Goal: Task Accomplishment & Management: Manage account settings

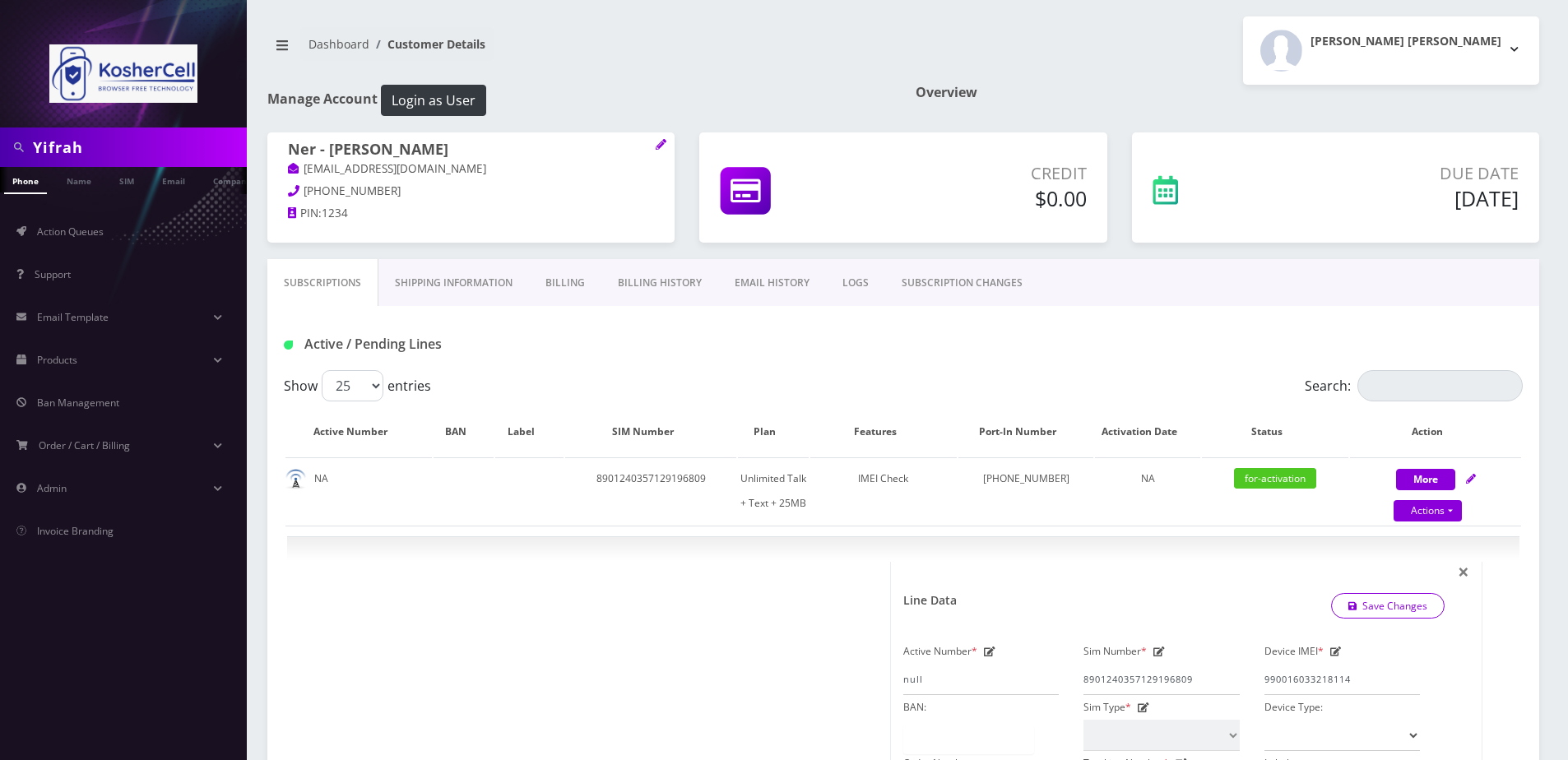
select select "364"
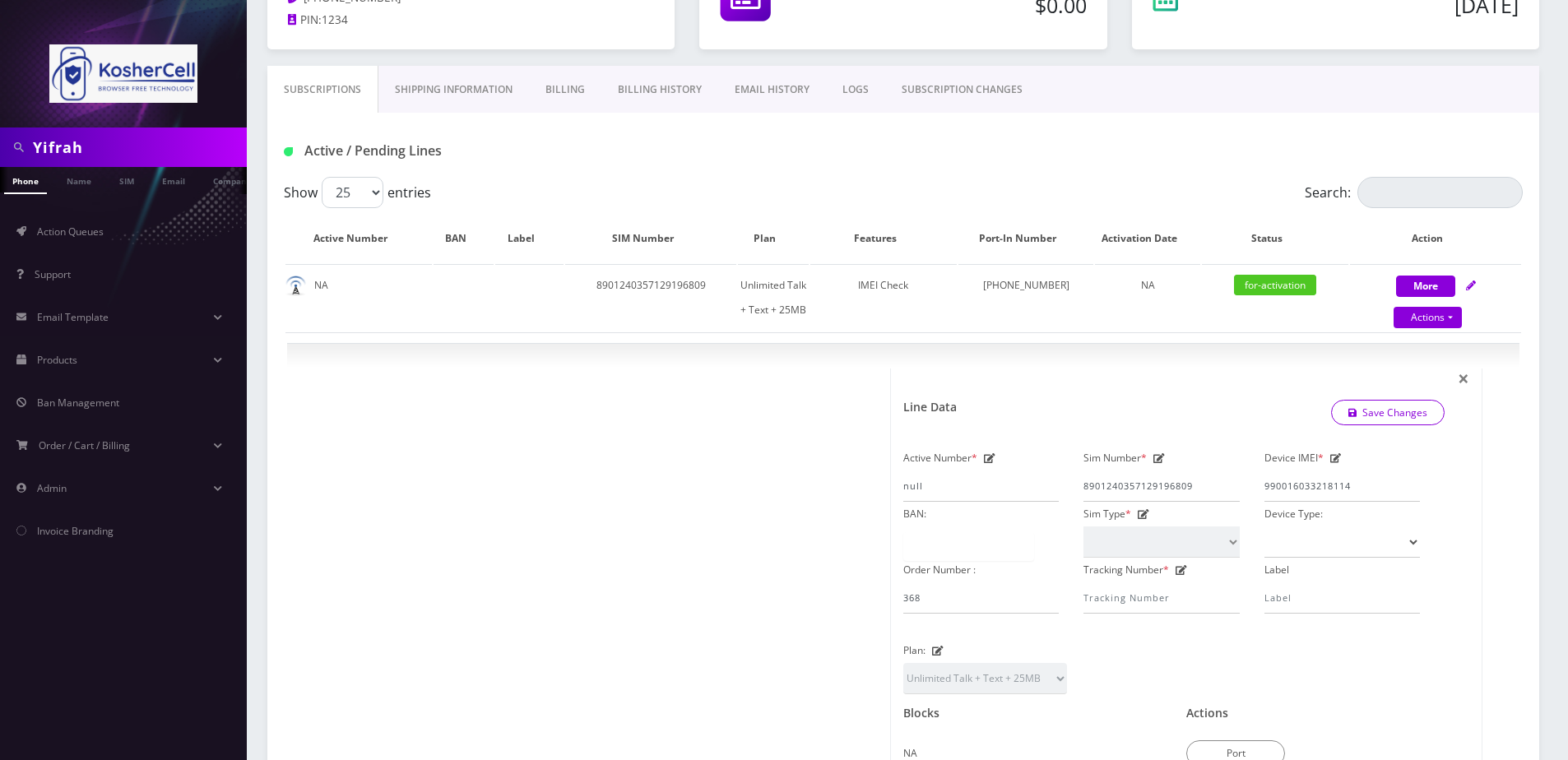
click at [111, 148] on input "Yifrah" at bounding box center [138, 147] width 210 height 31
click at [97, 141] on input "Yifrah" at bounding box center [138, 147] width 210 height 31
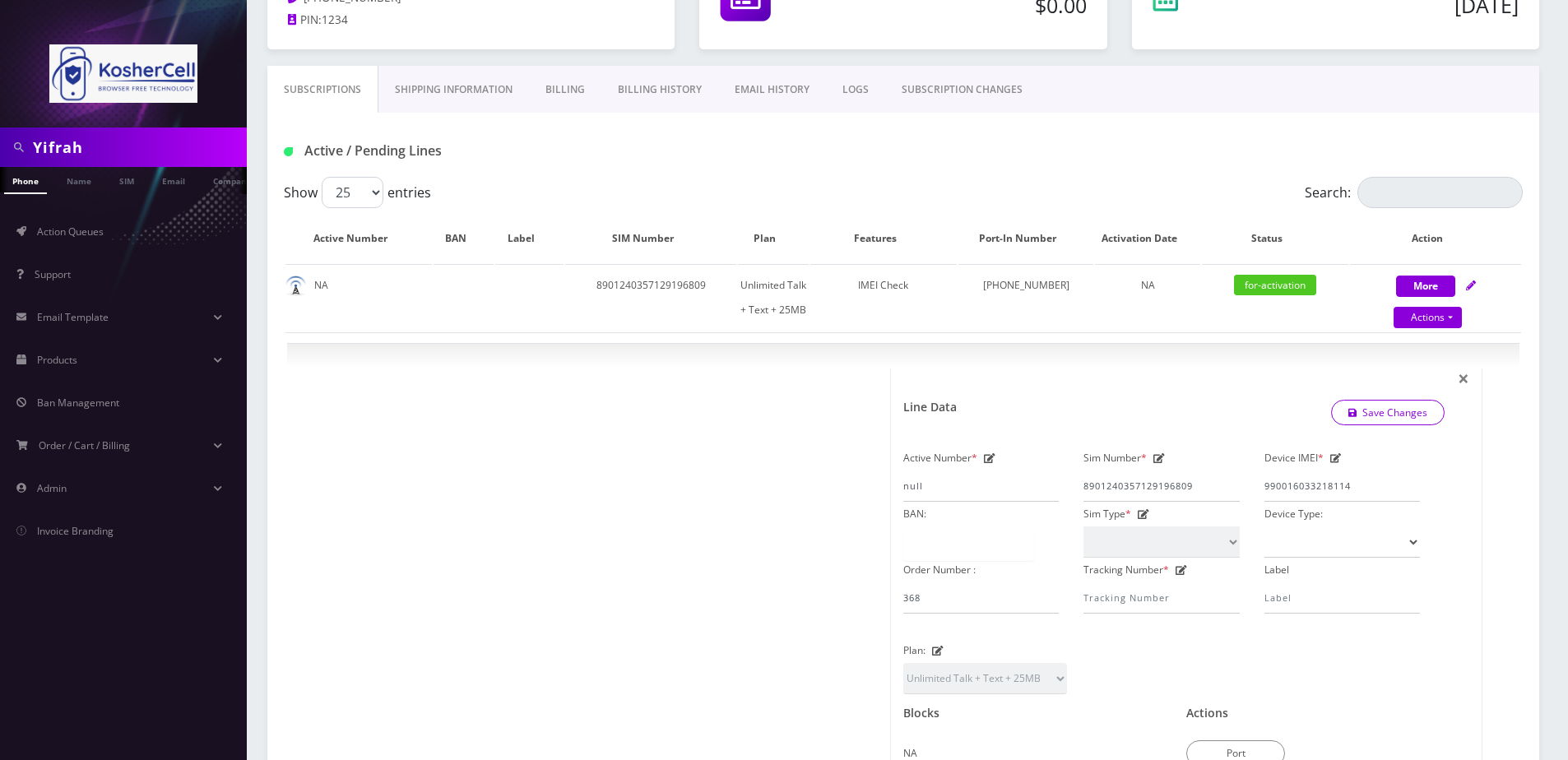
click at [97, 141] on input "Yifrah" at bounding box center [138, 147] width 210 height 31
click at [95, 149] on input "Yifrah" at bounding box center [138, 147] width 210 height 31
type input "leipnik"
click at [91, 191] on link "Name" at bounding box center [79, 181] width 41 height 27
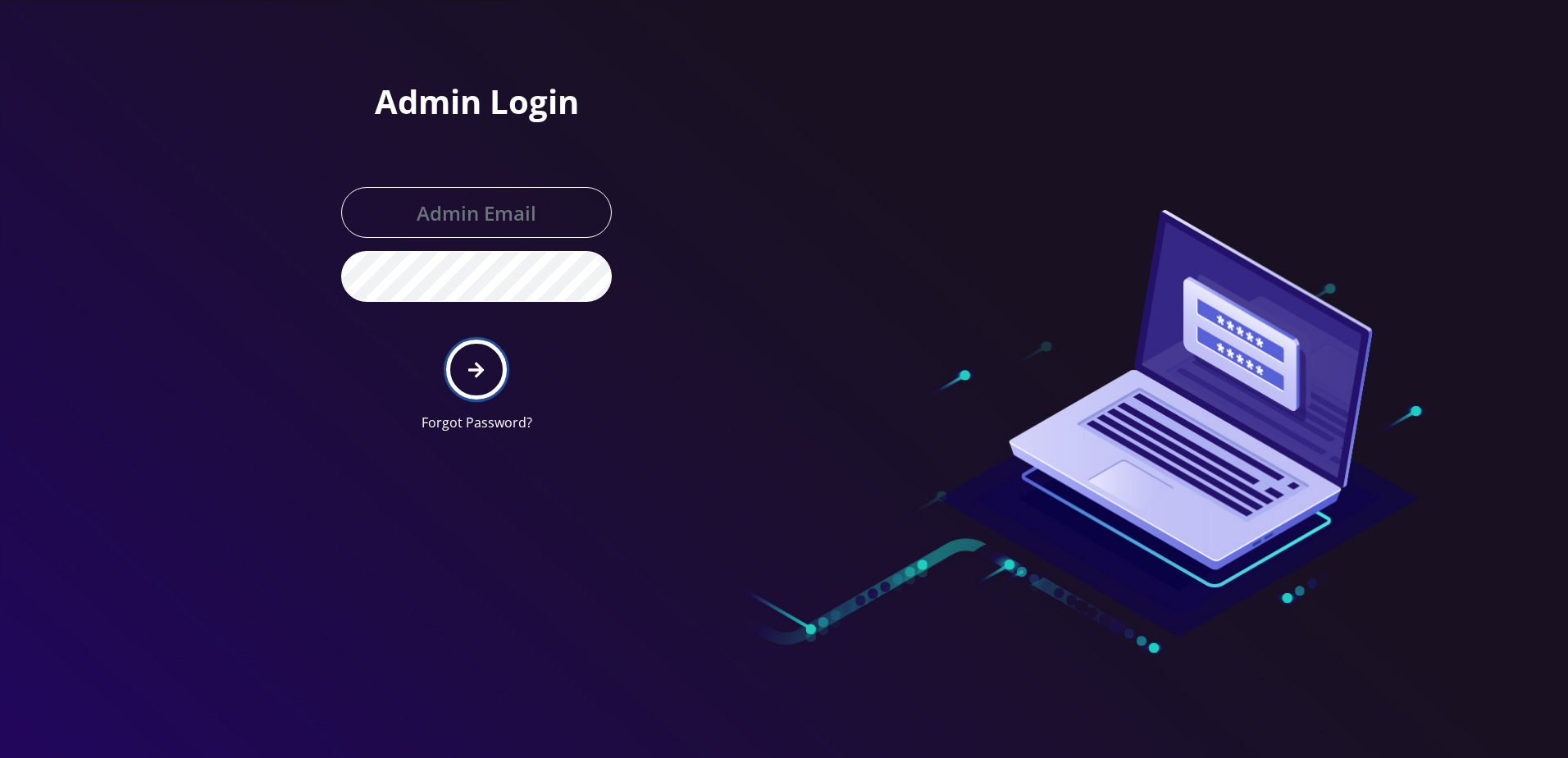
click at [447, 363] on button "submit" at bounding box center [476, 370] width 60 height 60
click at [469, 368] on icon "submit" at bounding box center [476, 370] width 16 height 18
type input "[PERSON_NAME][EMAIL_ADDRESS][DOMAIN_NAME]"
click at [469, 368] on icon "submit" at bounding box center [476, 370] width 16 height 18
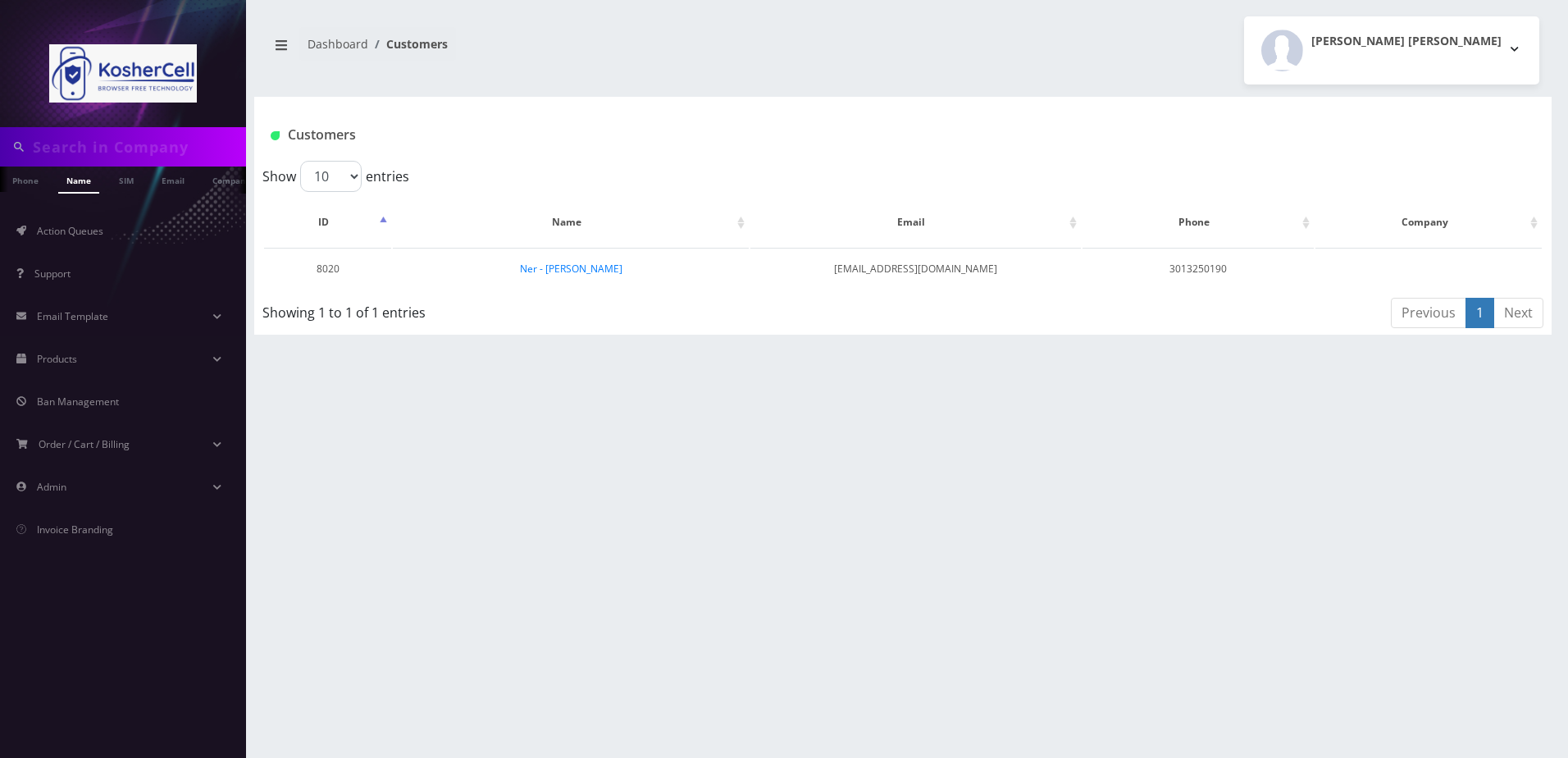
type input "leipnik"
click at [571, 260] on td "Ner - [PERSON_NAME]" at bounding box center [571, 268] width 356 height 42
click at [570, 265] on link "Ner - [PERSON_NAME]" at bounding box center [572, 269] width 103 height 14
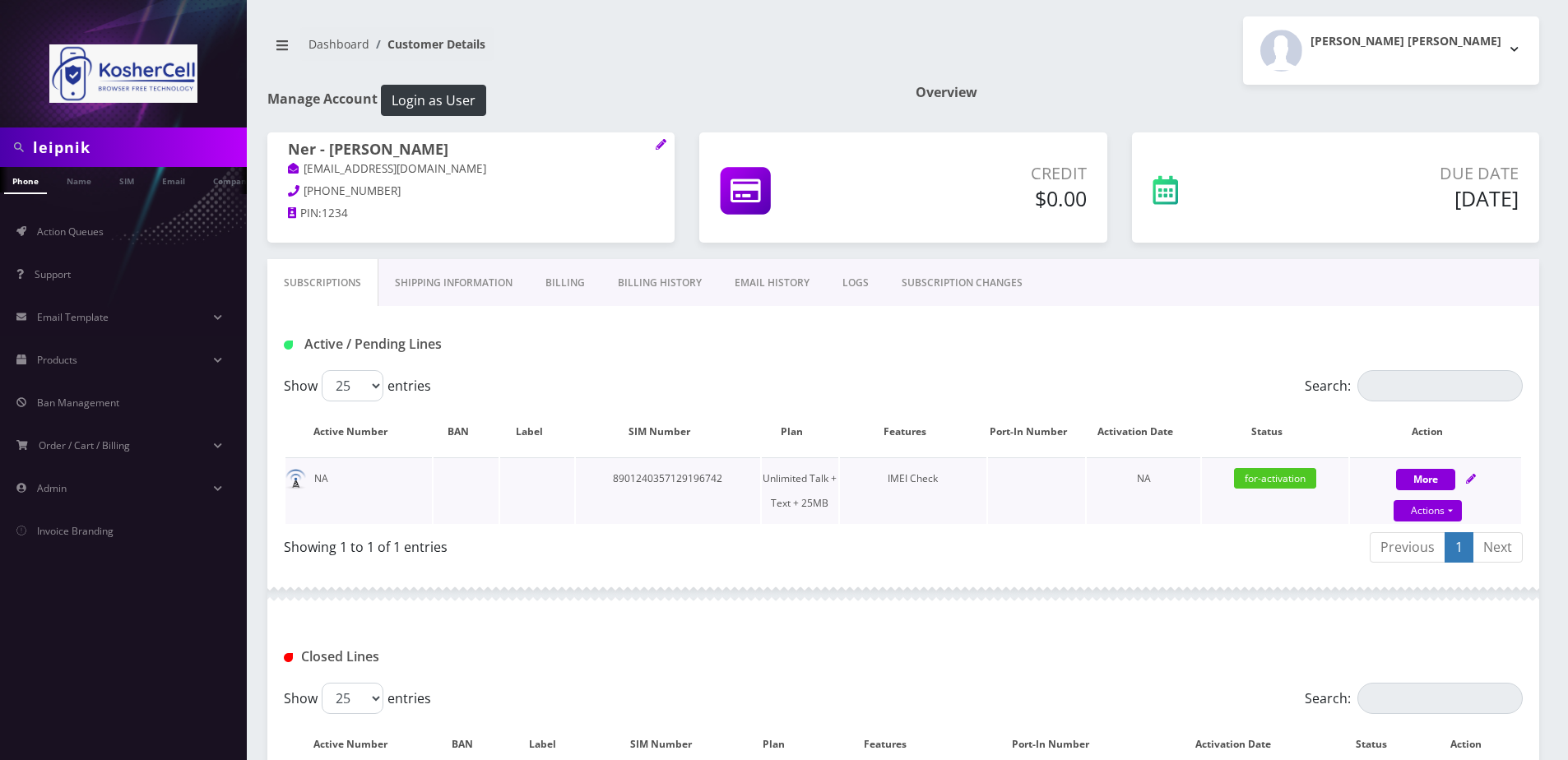
click at [1469, 481] on icon at bounding box center [1471, 479] width 10 height 10
select select "364"
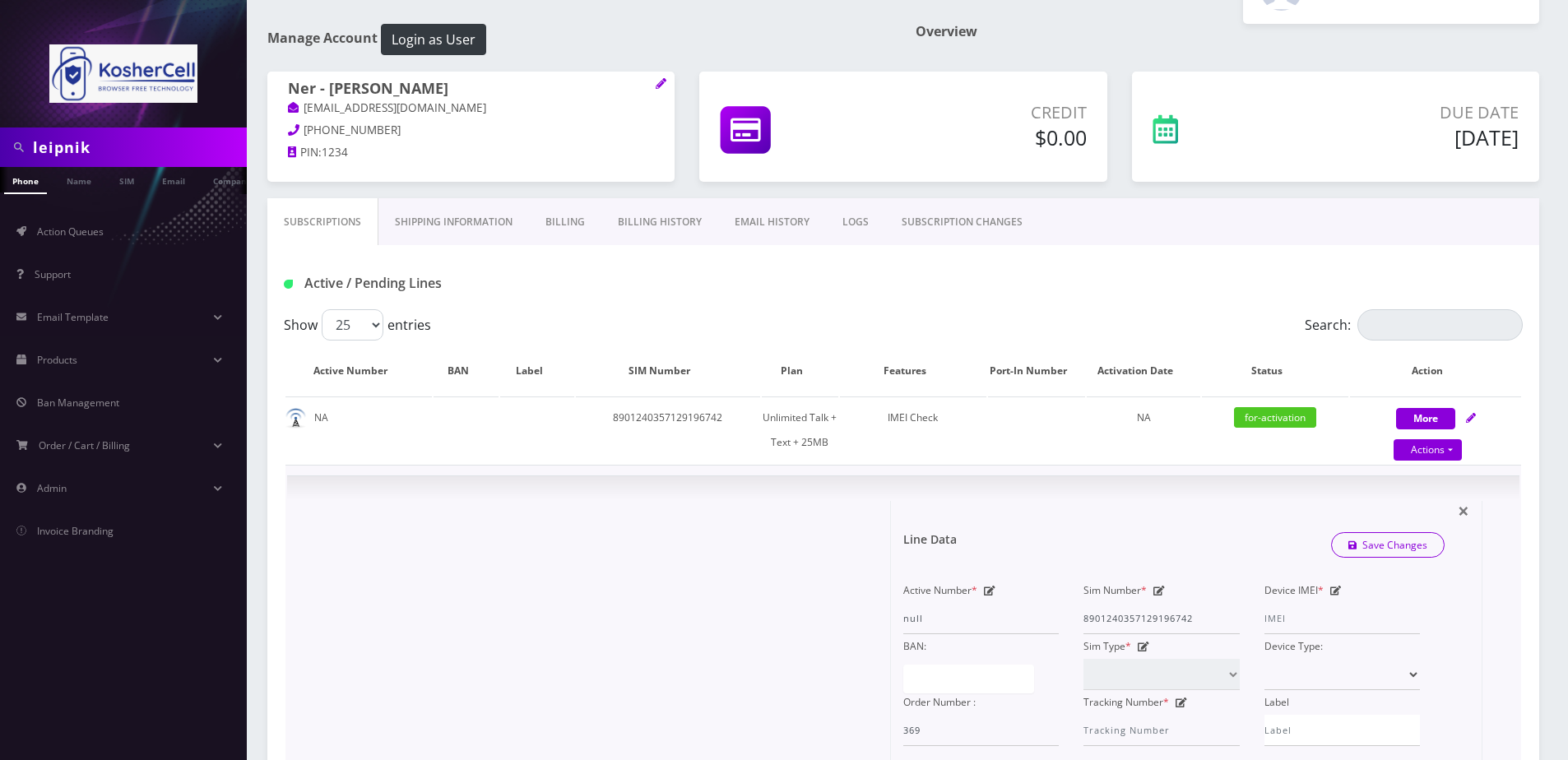
scroll to position [164, 0]
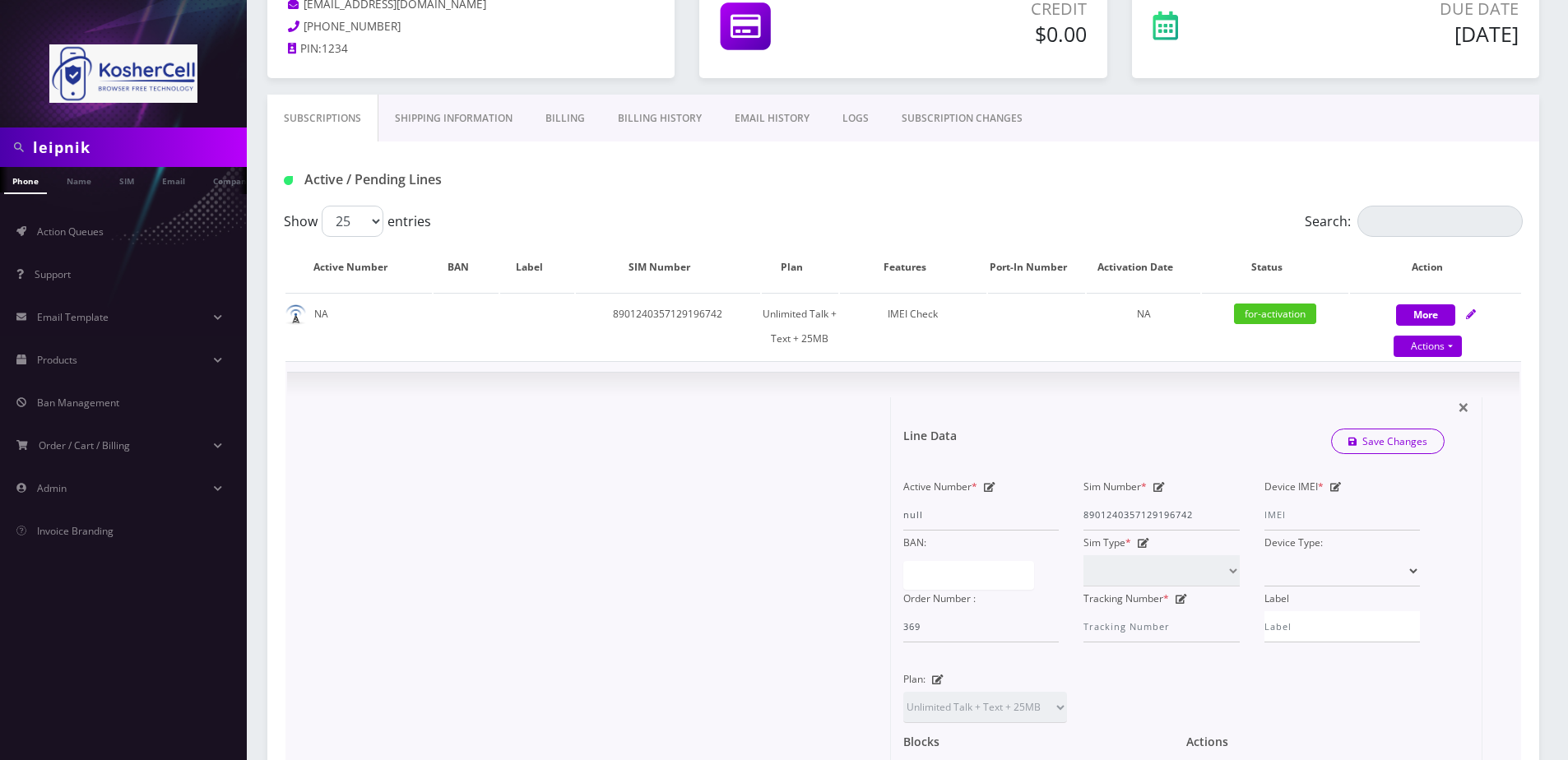
click at [1333, 491] on icon at bounding box center [1336, 487] width 12 height 10
click at [1331, 507] on input "Device IMEI *" at bounding box center [1342, 515] width 156 height 31
click at [1307, 517] on input "Device IMEI *" at bounding box center [1342, 515] width 156 height 31
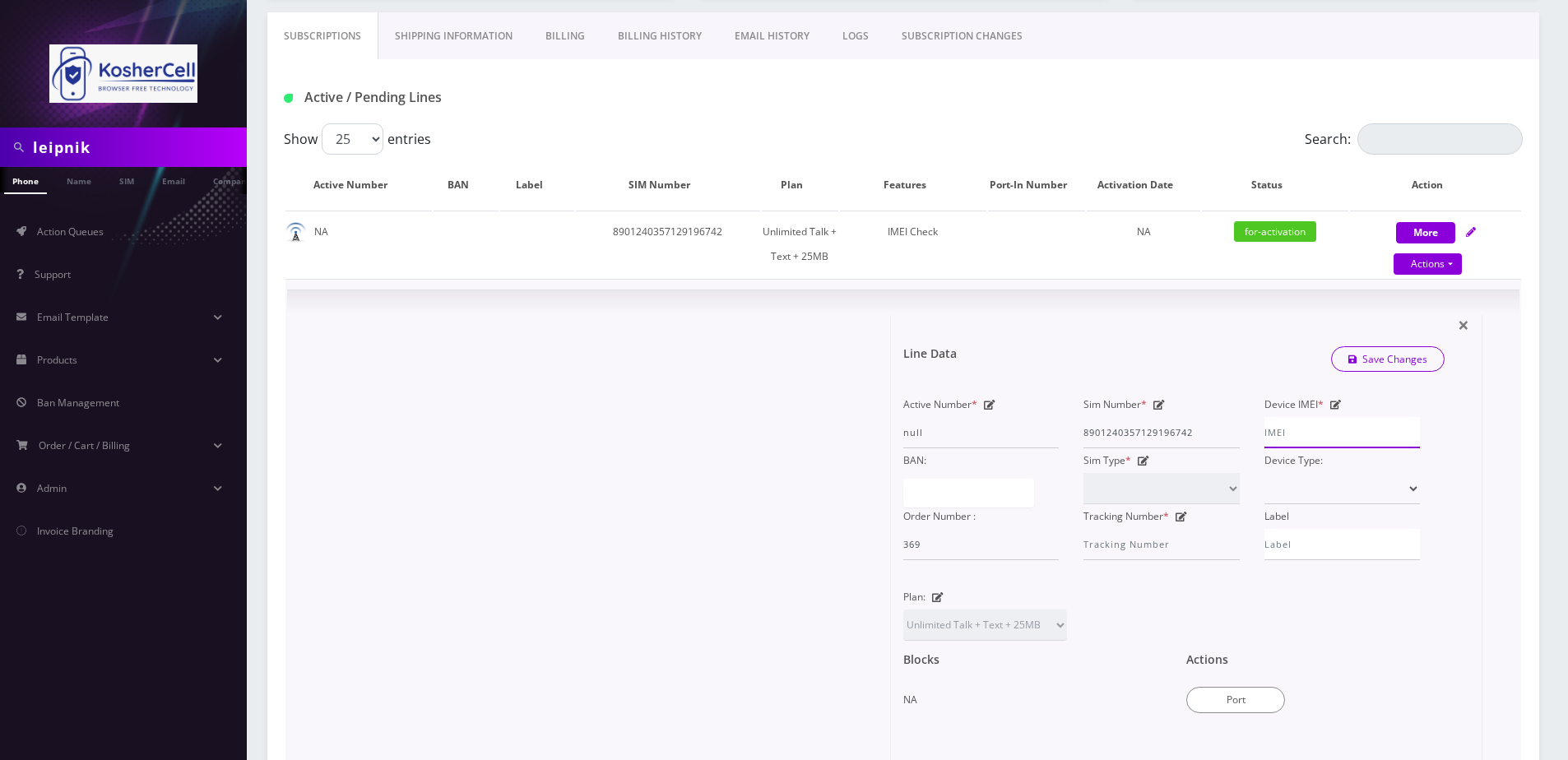
click at [1285, 434] on input "Device IMEI *" at bounding box center [1342, 432] width 156 height 31
type input "358291740857878"
click at [1395, 360] on link "Save Changes" at bounding box center [1387, 359] width 114 height 25
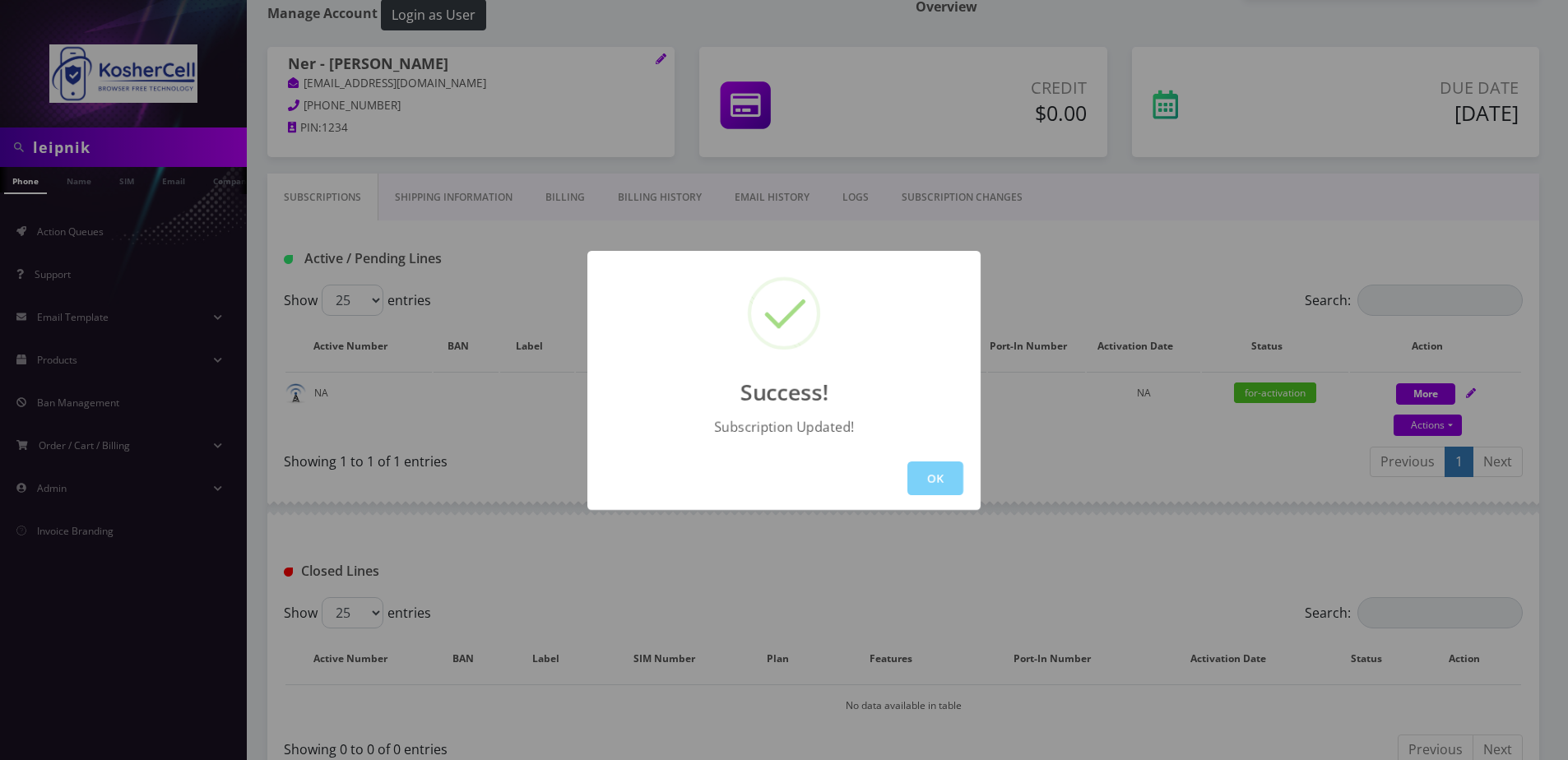
scroll to position [194, 0]
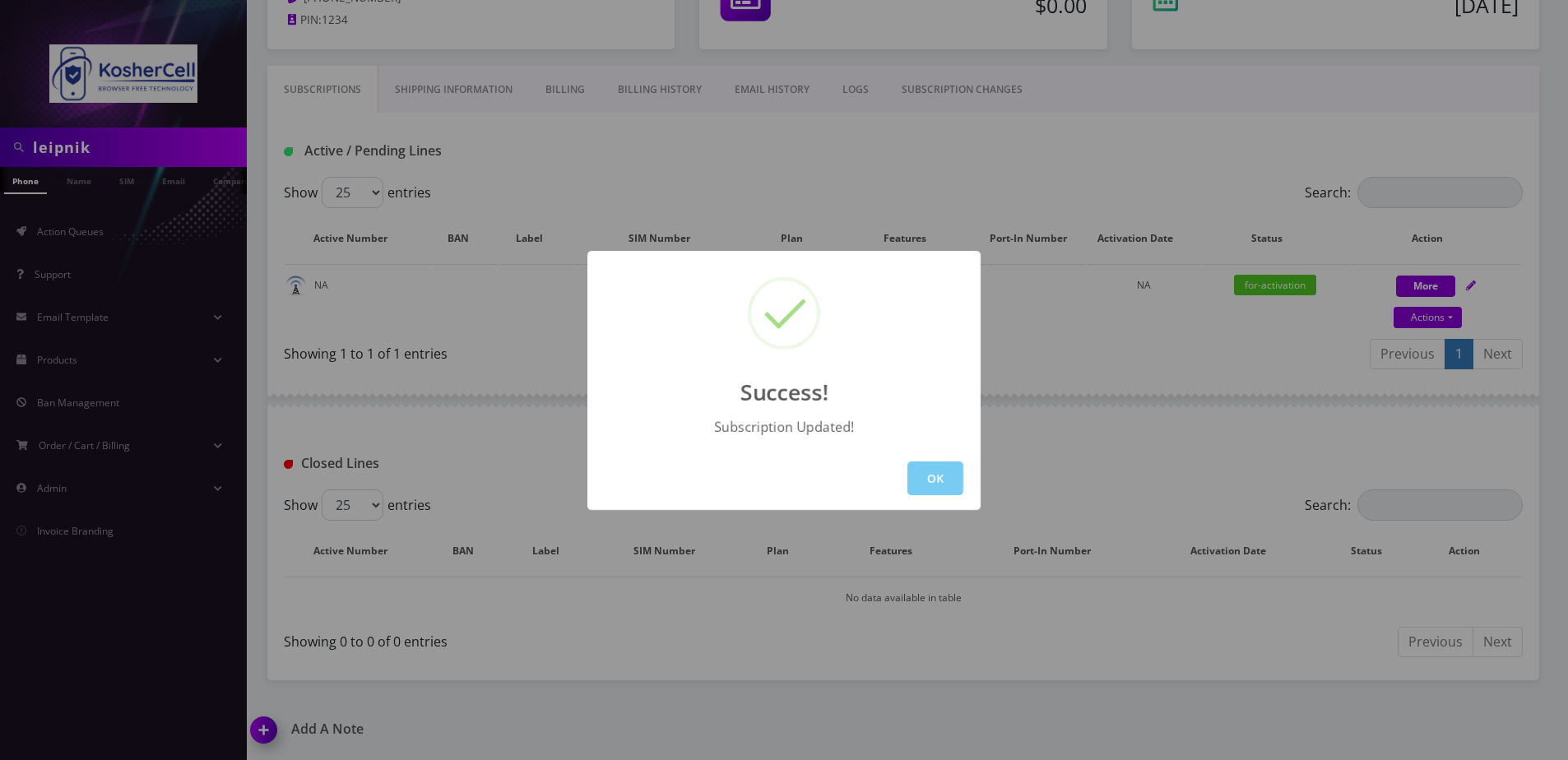
click at [921, 475] on button "OK" at bounding box center [934, 478] width 55 height 34
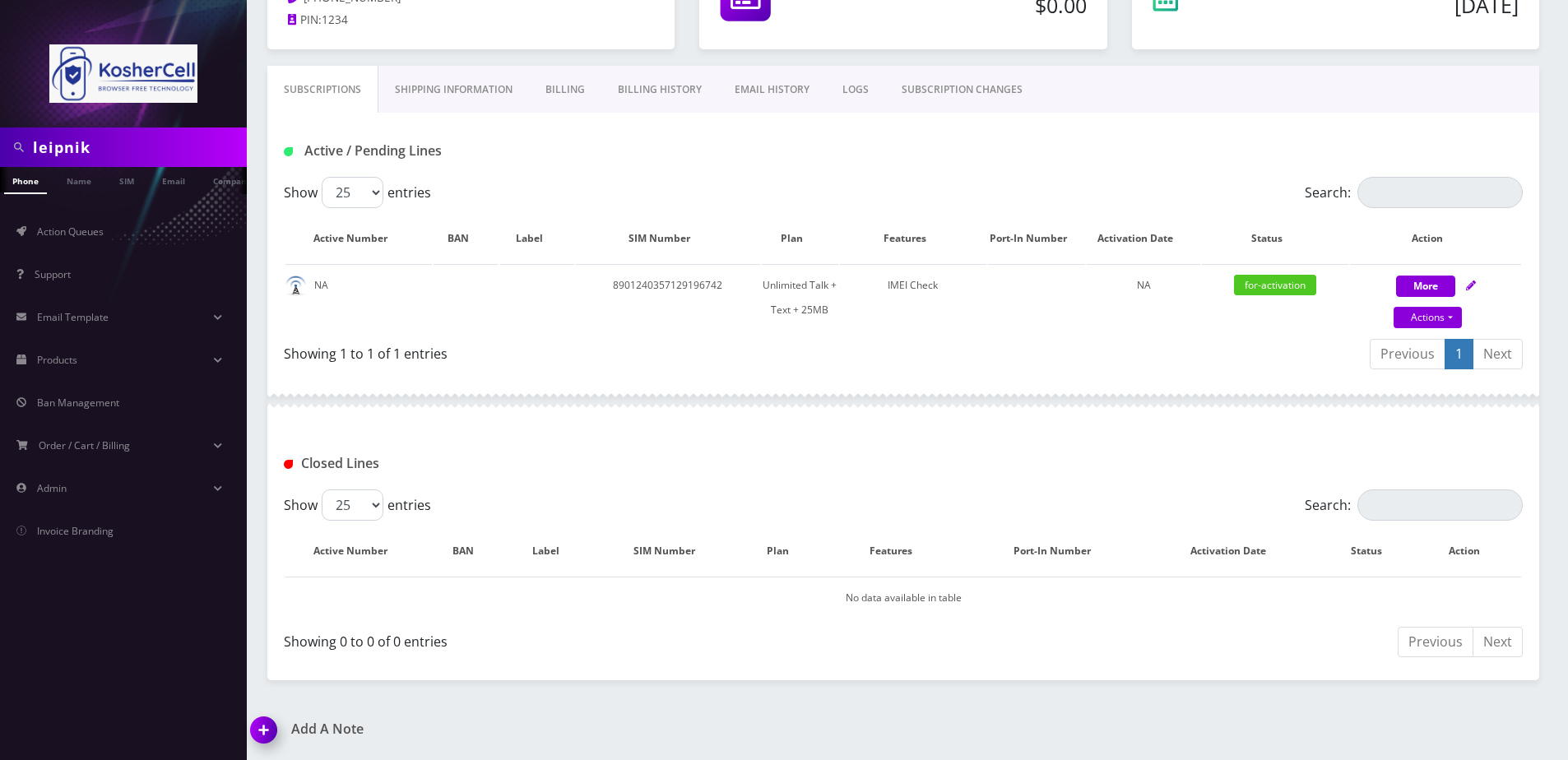
scroll to position [29, 0]
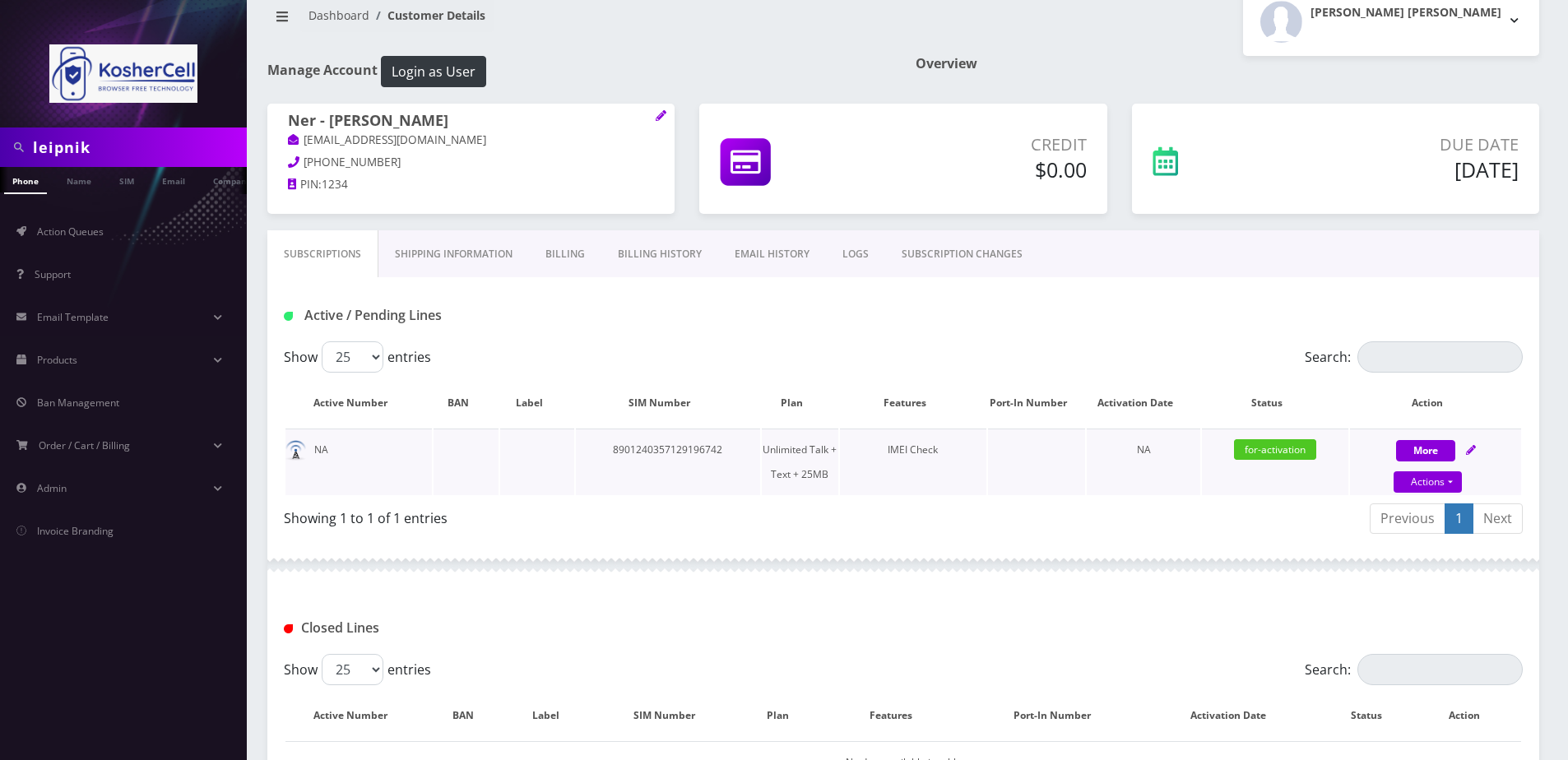
click at [1467, 451] on icon at bounding box center [1471, 450] width 10 height 10
select select "364"
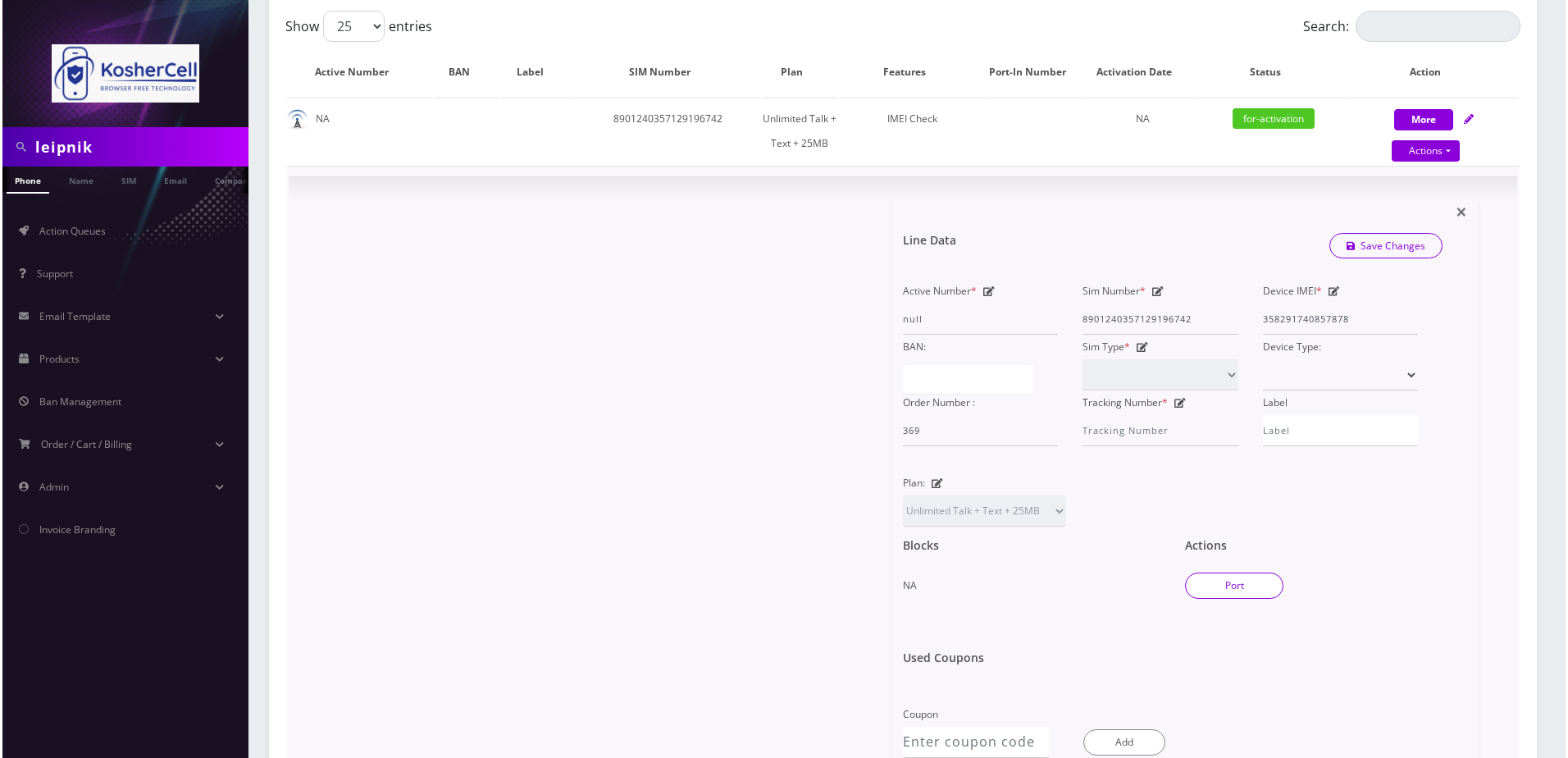
scroll to position [439, 0]
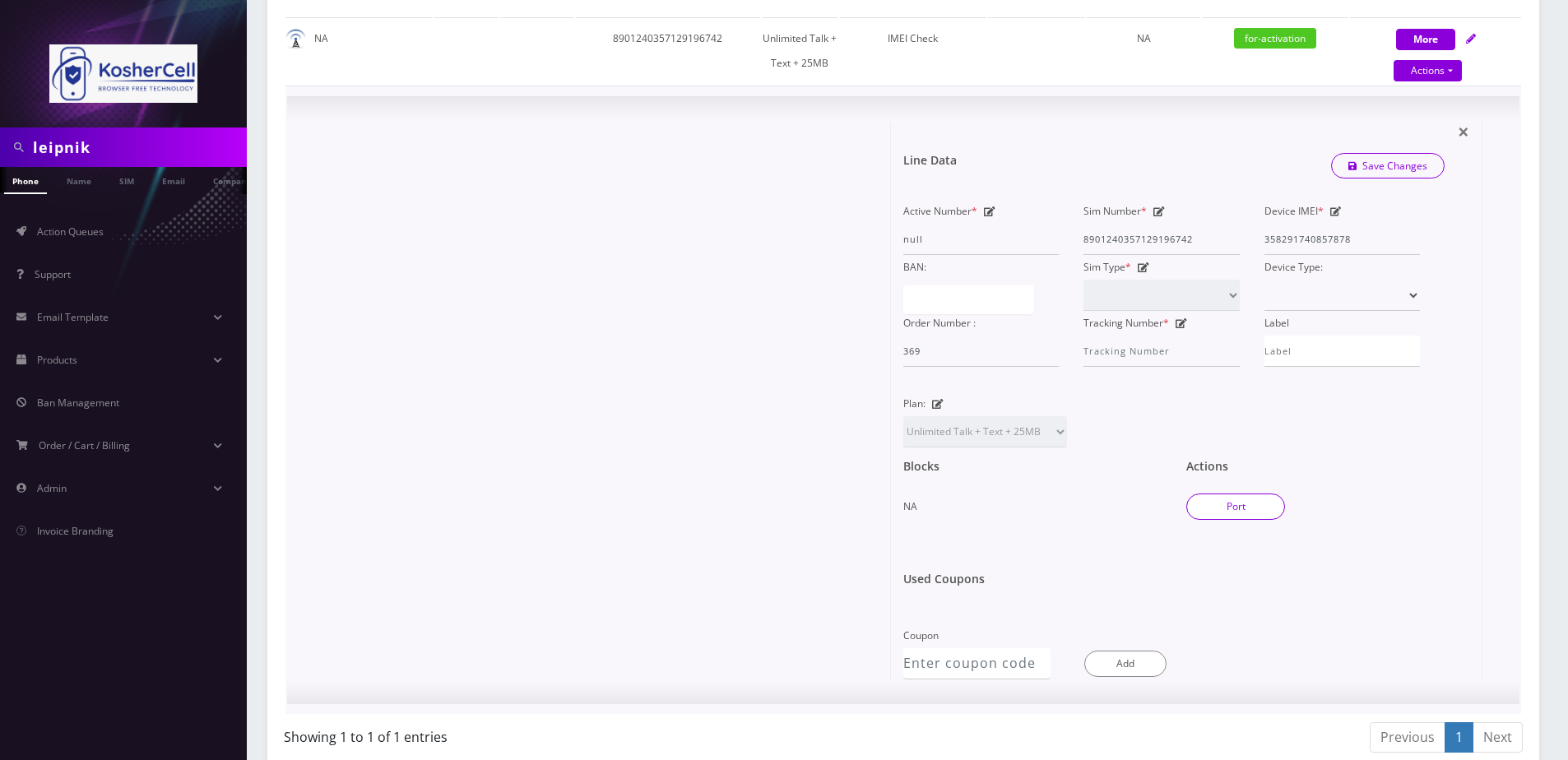
click at [1218, 508] on button "Port" at bounding box center [1235, 506] width 98 height 26
type input "8901240357129196742"
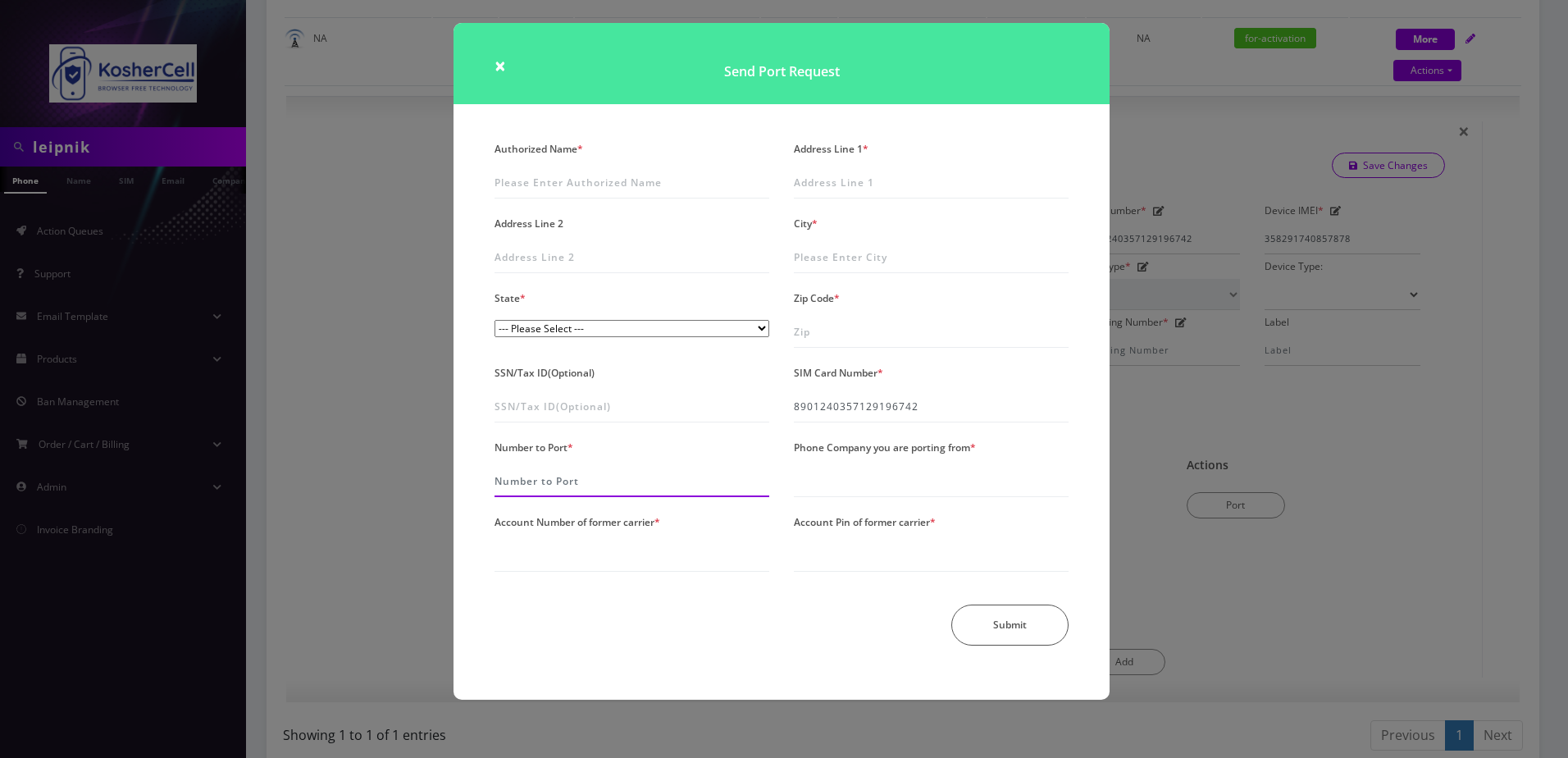
click at [574, 482] on input "Number to Port *" at bounding box center [632, 481] width 275 height 31
type input "6679102670"
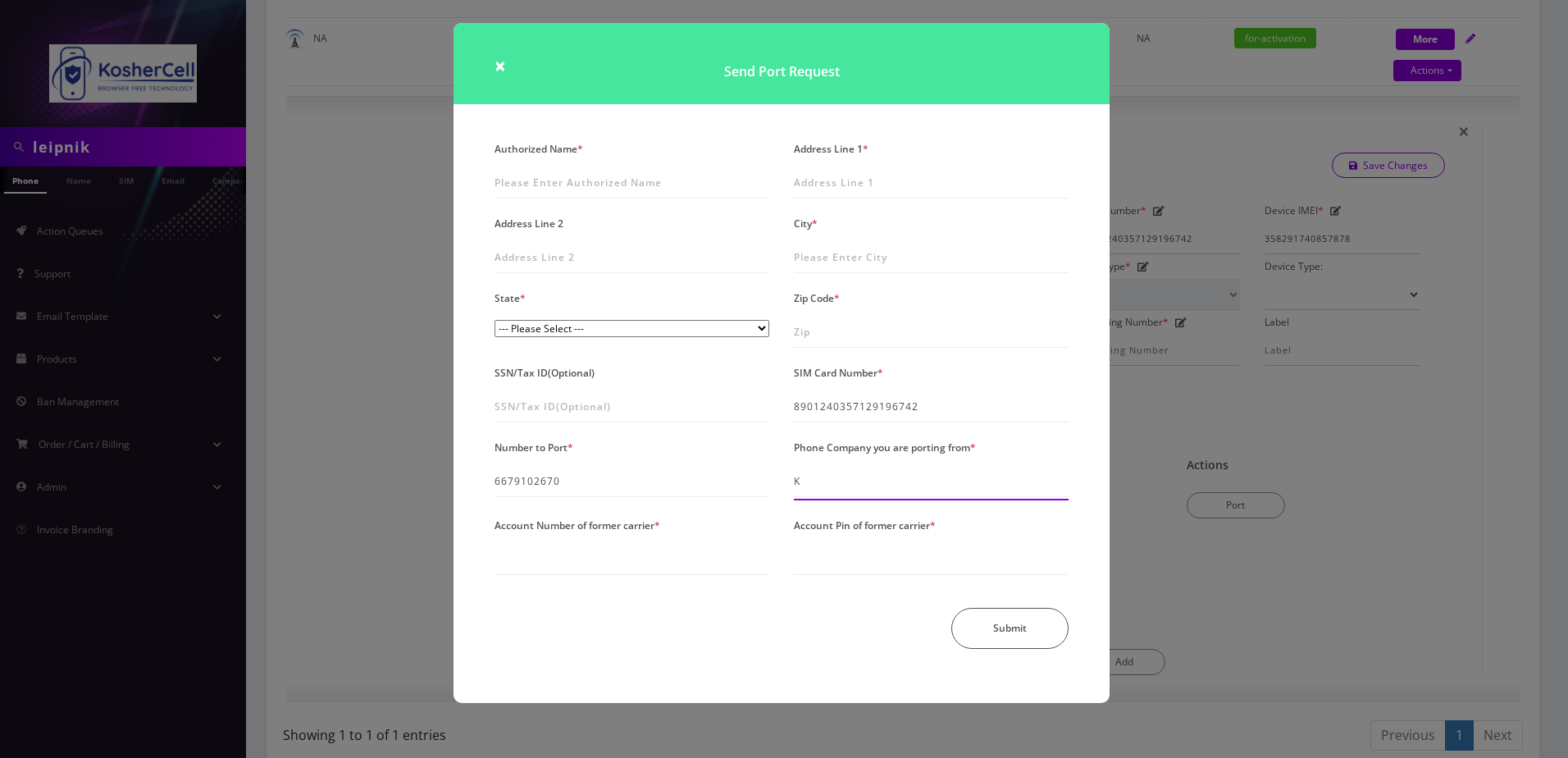
type input "K"
type input "T- Mobile"
type input "91765143"
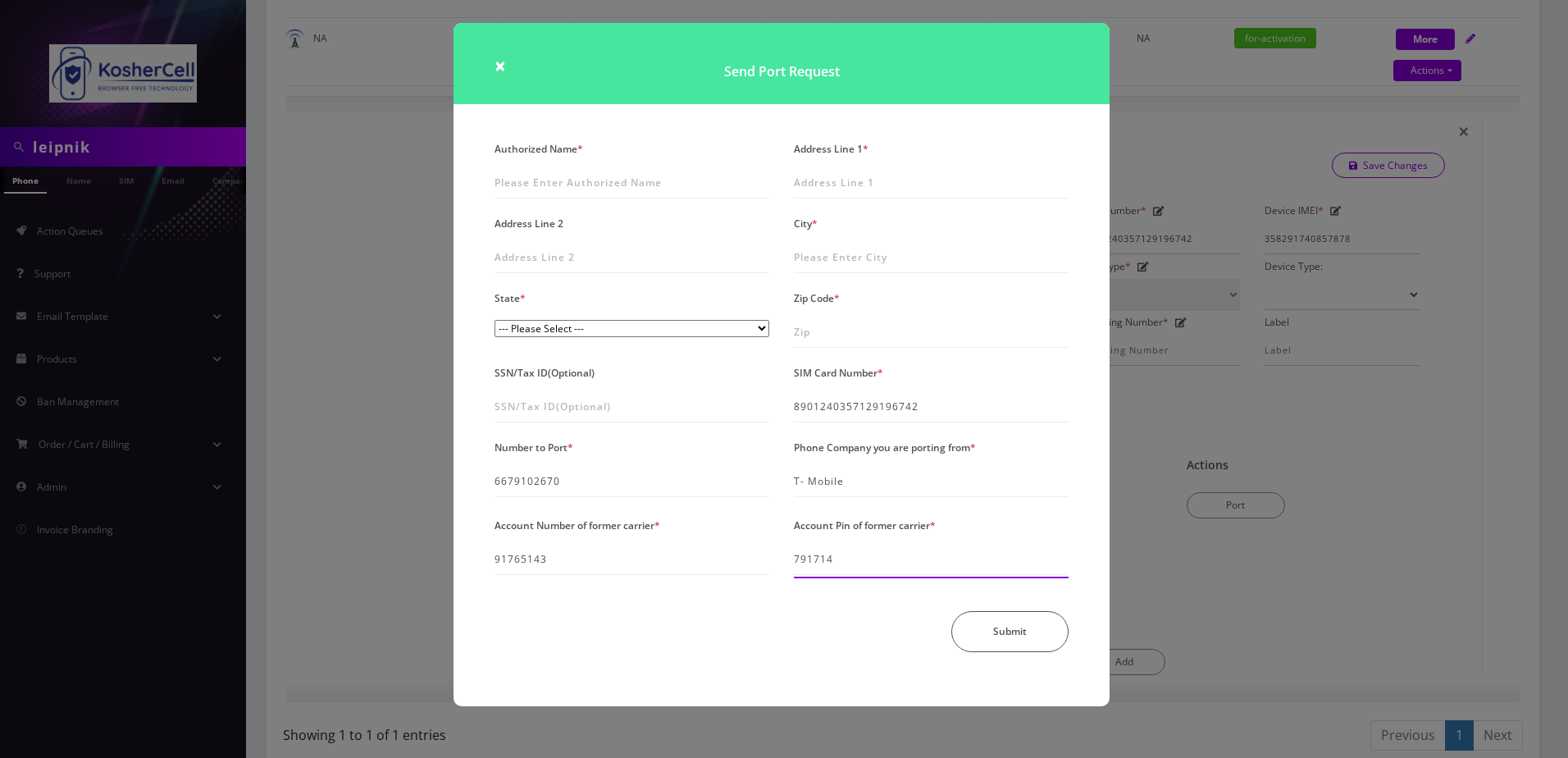
type input "791714"
click at [717, 192] on input "Authorized Name *" at bounding box center [632, 182] width 275 height 31
type input "David Leipnik"
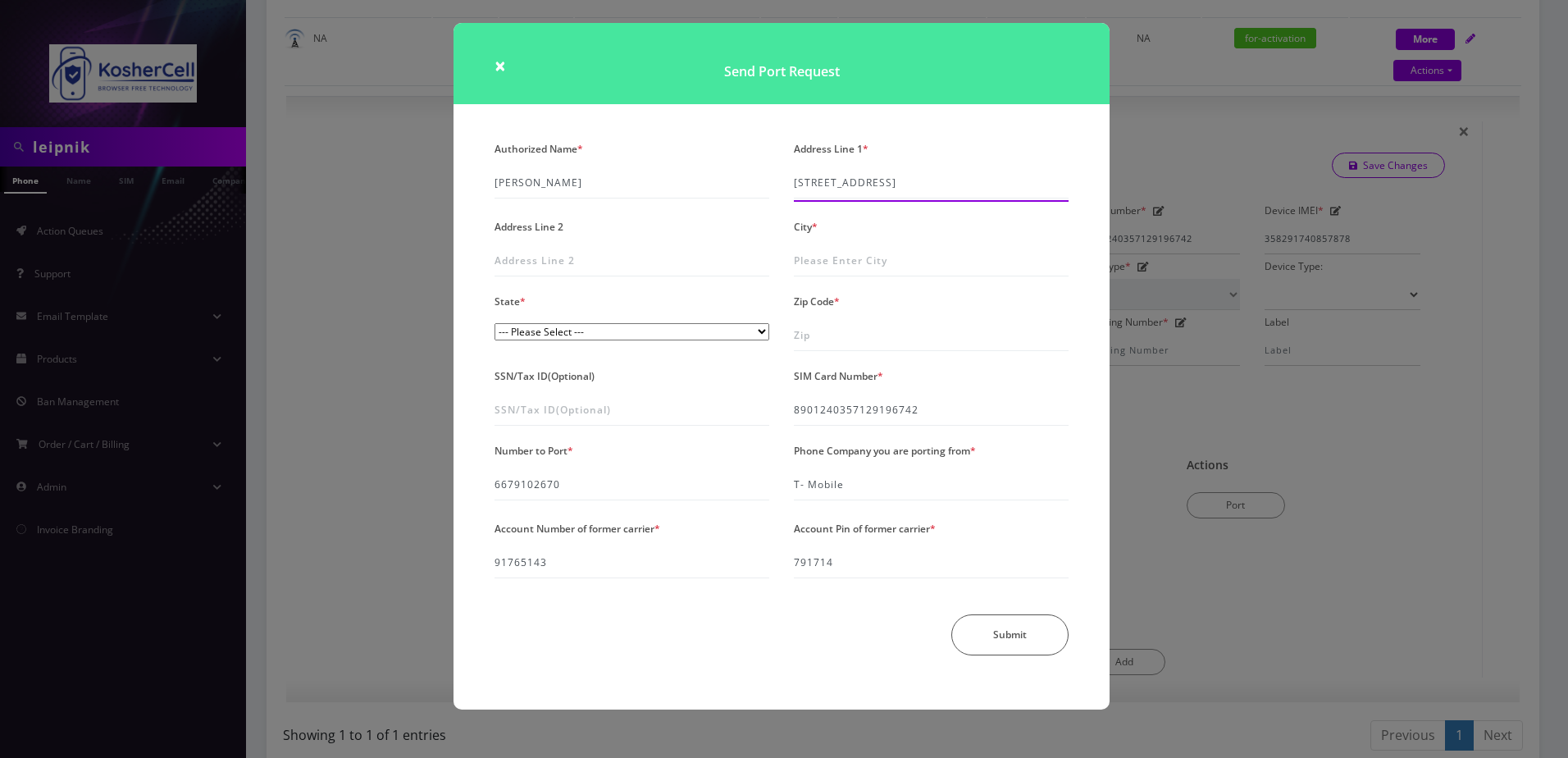
click at [870, 179] on input "6615 Chelwood Road" at bounding box center [931, 182] width 275 height 31
type input "6615 Chelwood Road"
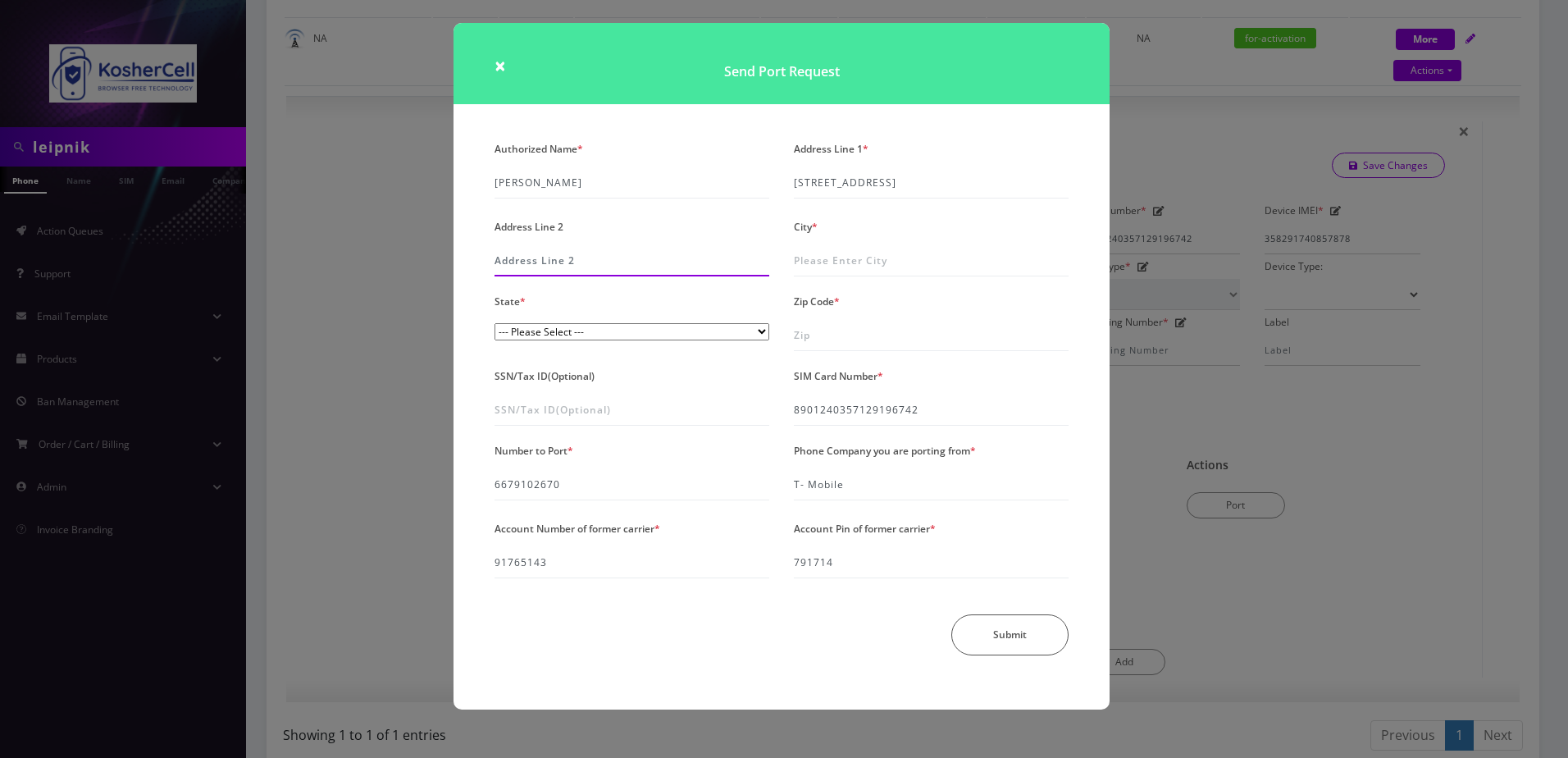
drag, startPoint x: 659, startPoint y: 251, endPoint x: 853, endPoint y: 253, distance: 194.0
click at [659, 251] on input "Address Line 2" at bounding box center [632, 261] width 275 height 31
click at [896, 257] on input "City *" at bounding box center [931, 261] width 275 height 31
type input "Baltimore"
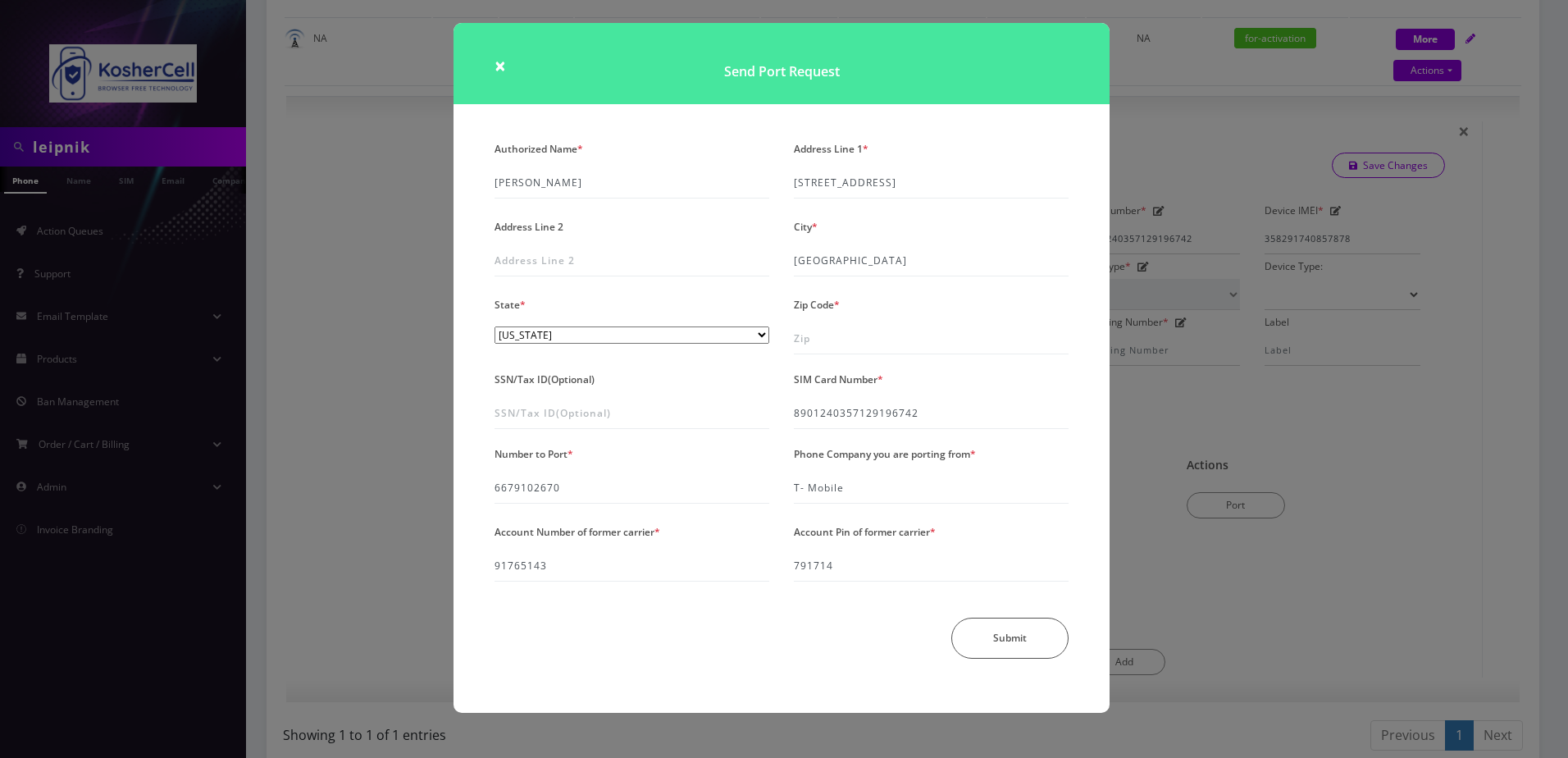
select select "MD"
click at [833, 335] on input "21215" at bounding box center [931, 339] width 275 height 31
type input "21209"
drag, startPoint x: 521, startPoint y: 182, endPoint x: 482, endPoint y: 185, distance: 39.1
click at [482, 185] on div "Authorized Name * David Leipnik" at bounding box center [632, 169] width 299 height 65
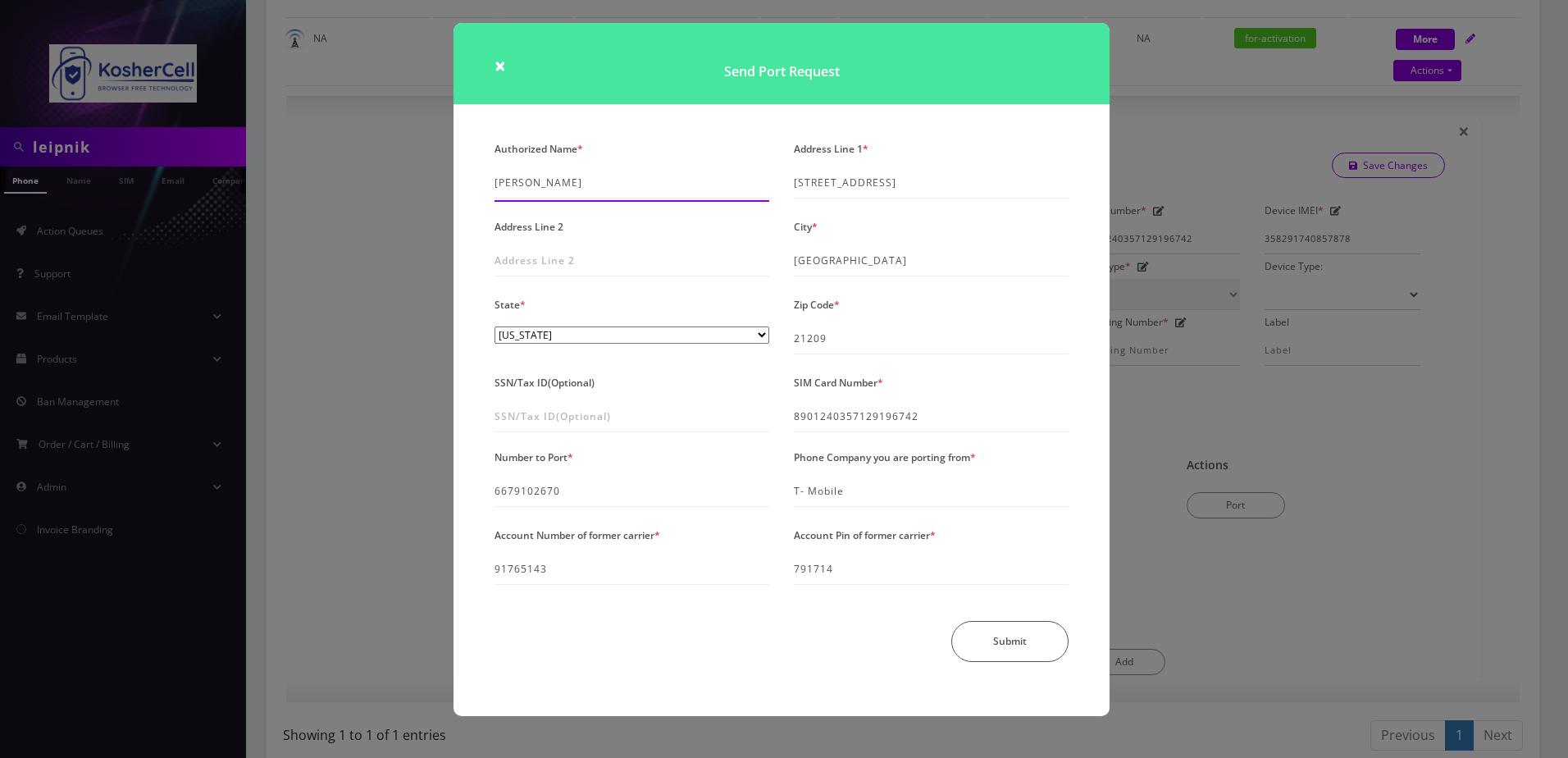
drag, startPoint x: 526, startPoint y: 181, endPoint x: 479, endPoint y: 186, distance: 47.3
click at [479, 186] on div "Authorized Name * David Leipnik Address Line 1 * 6615 Chelwood Road Address Lin…" at bounding box center [781, 426] width 656 height 579
type input "Yehuda Leipnik"
click at [978, 639] on button "Submit" at bounding box center [1009, 642] width 117 height 41
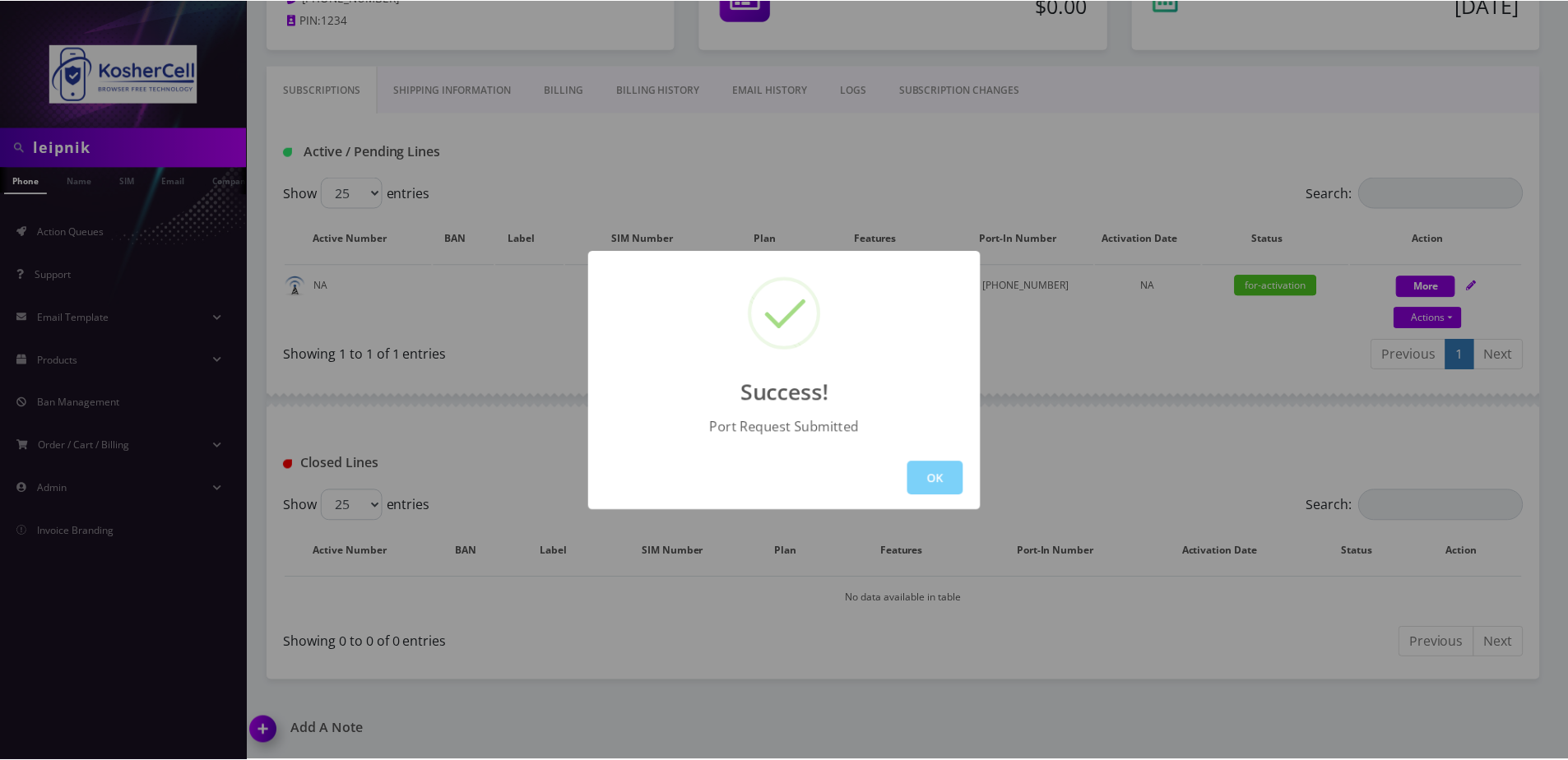
scroll to position [194, 0]
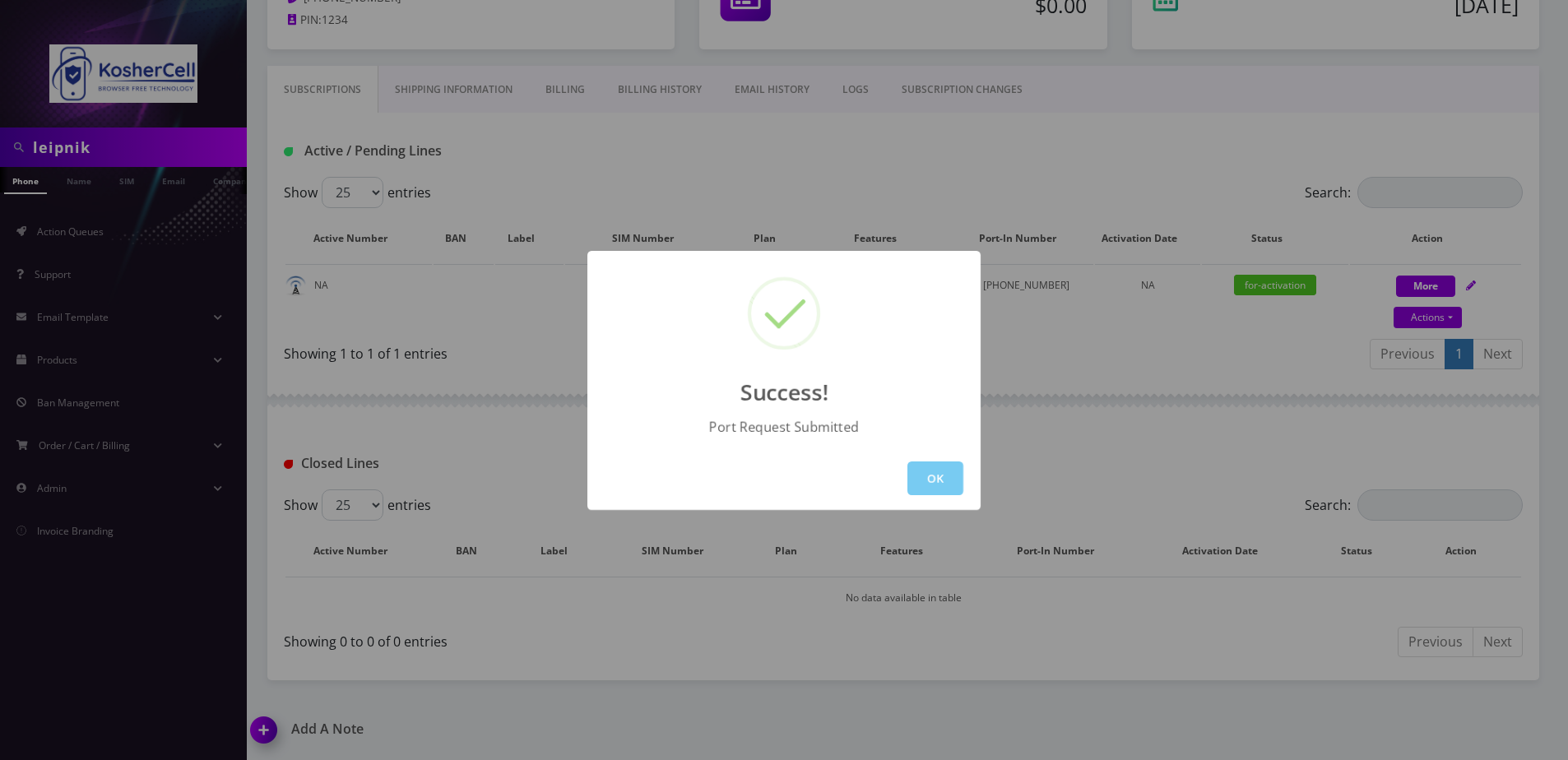
click at [943, 479] on button "OK" at bounding box center [934, 478] width 55 height 34
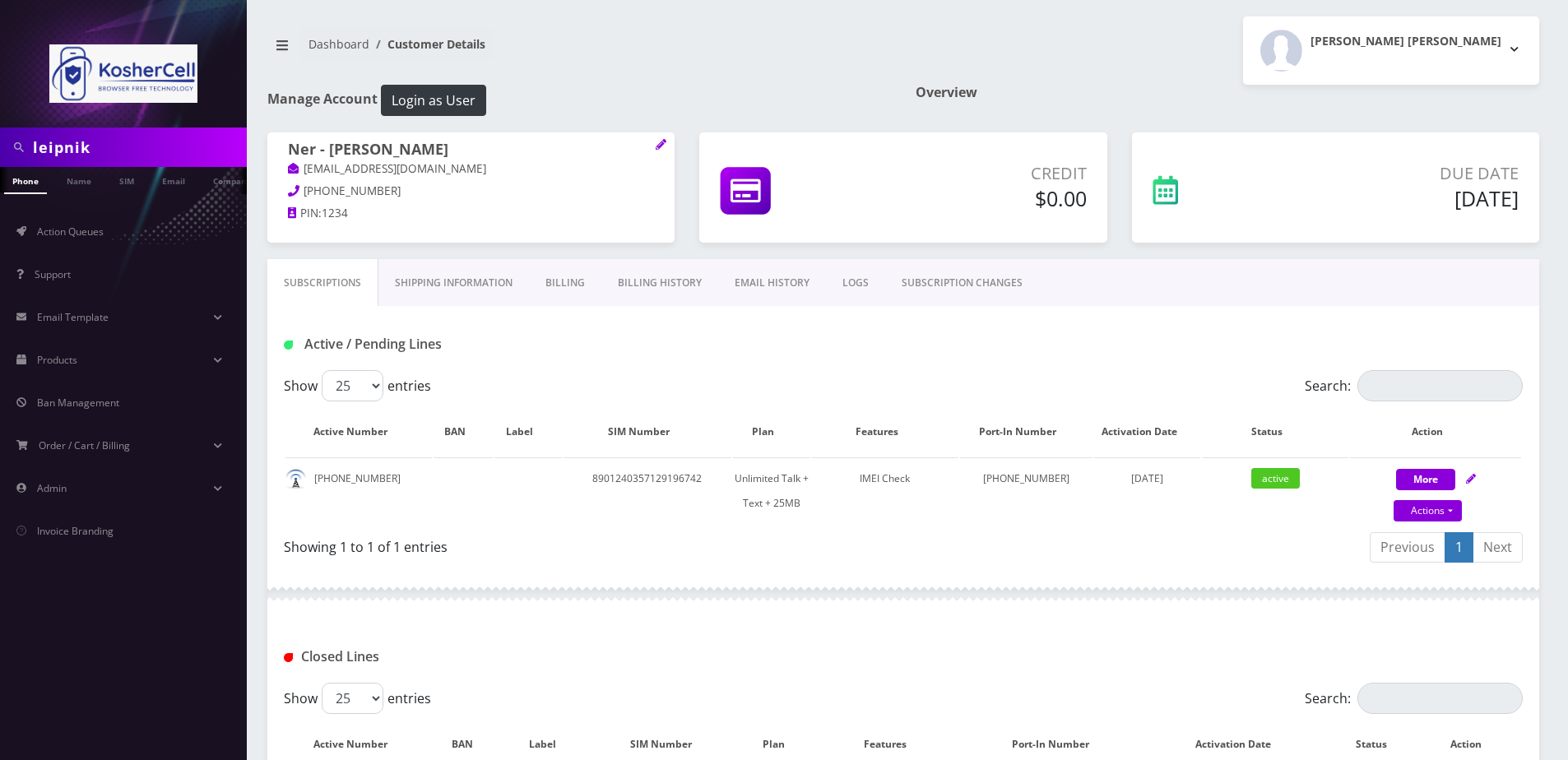
scroll to position [18, 0]
